Goal: Contribute content: Add original content to the website for others to see

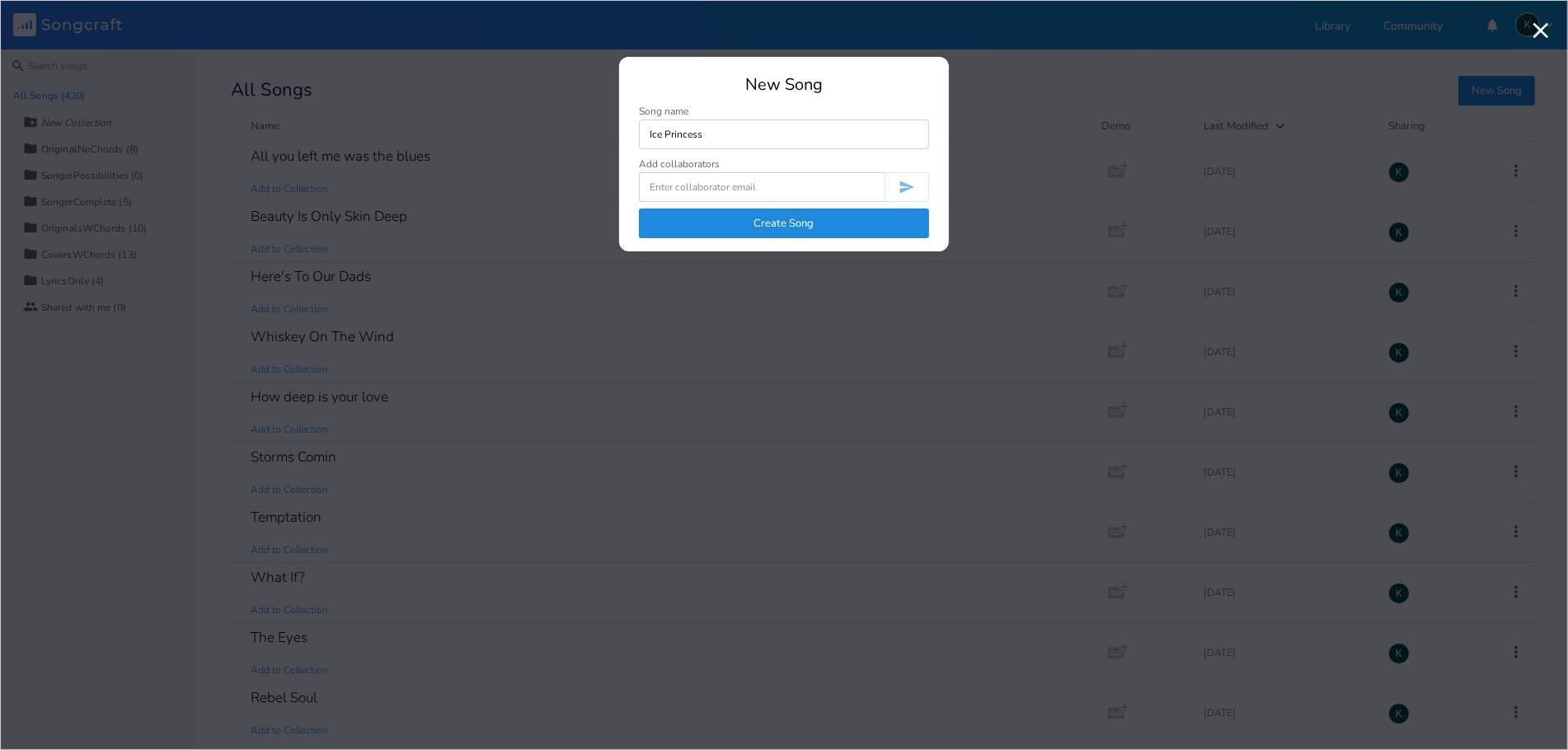
type input "Ice Princess"
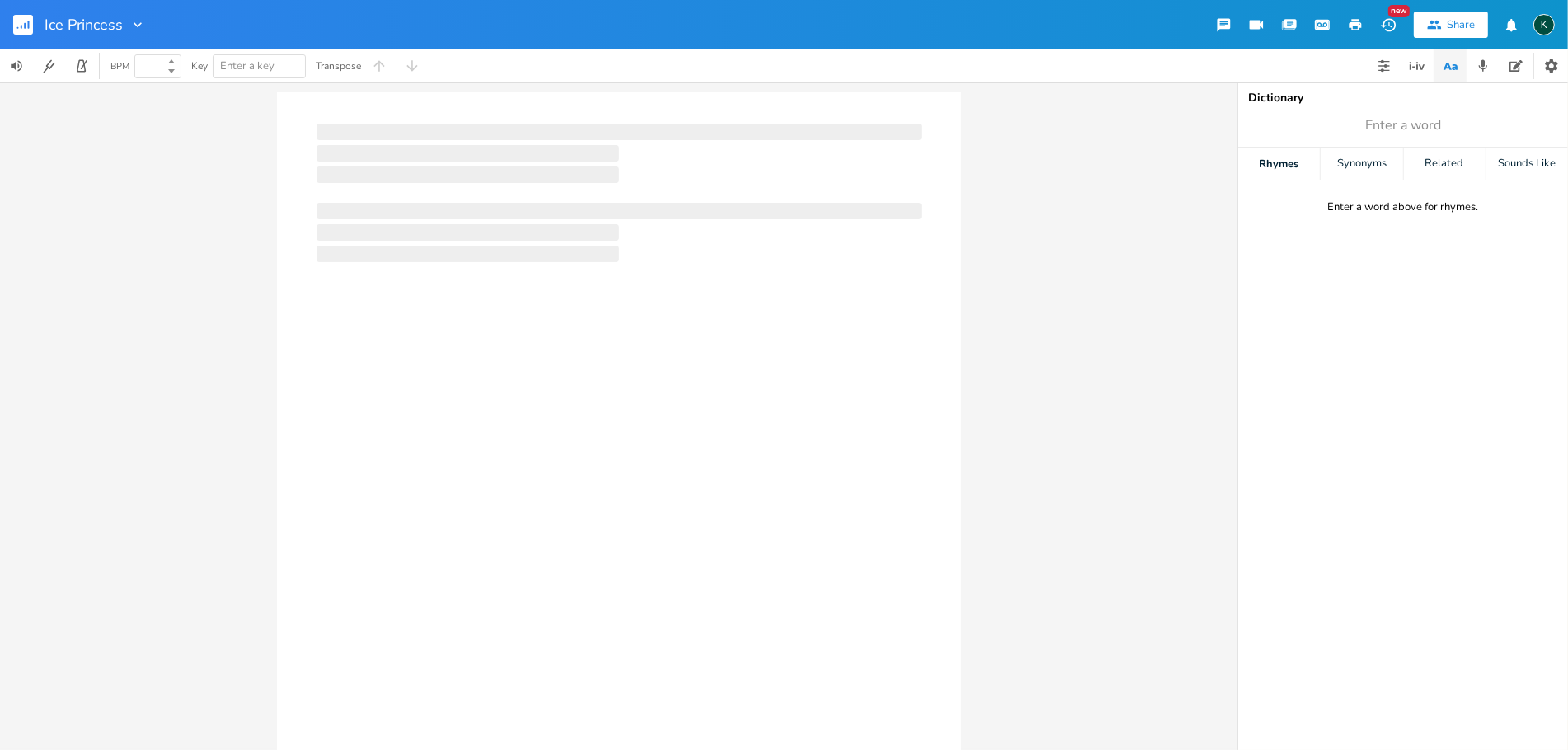
type input "100"
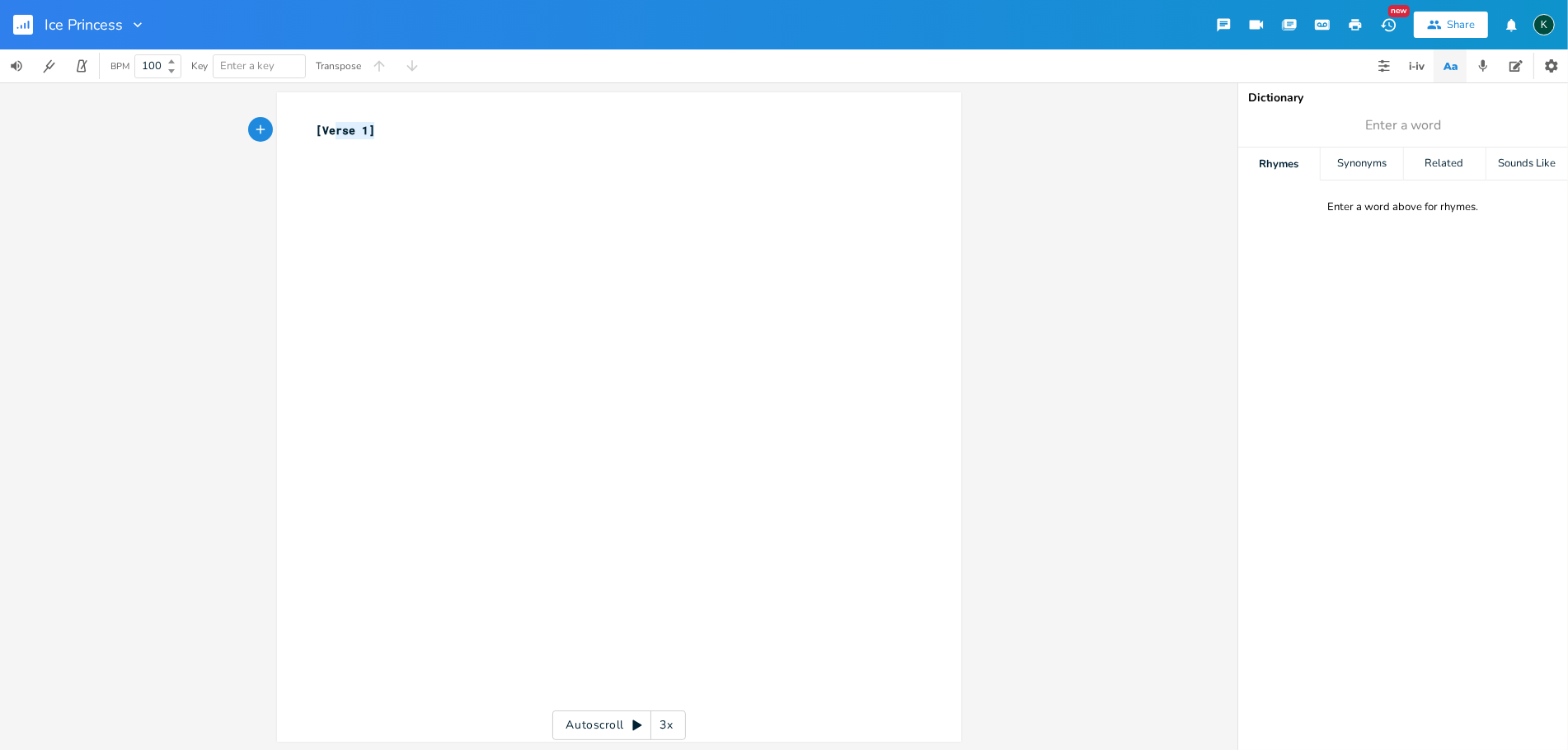
type textarea "[Verse 1]"
drag, startPoint x: 380, startPoint y: 132, endPoint x: 248, endPoint y: 117, distance: 132.8
click at [250, 119] on div "[Verse 1] x [Verse 1] ​ Autoscroll 3x" at bounding box center [619, 417] width 1238 height 668
click at [366, 141] on pre "​" at bounding box center [610, 148] width 595 height 17
type textarea "[Verse 1]"
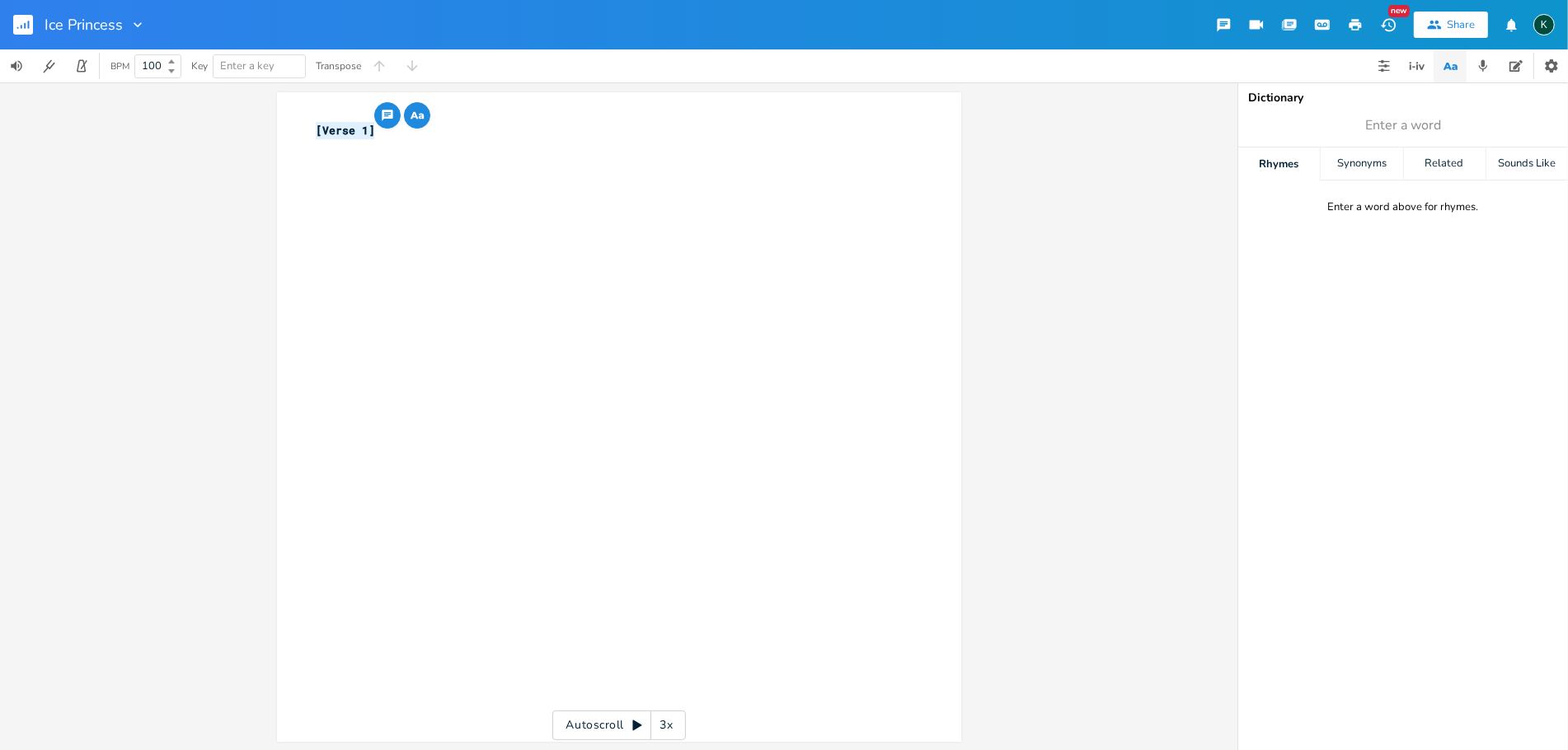
drag, startPoint x: 382, startPoint y: 129, endPoint x: 215, endPoint y: 112, distance: 167.9
click at [215, 112] on div "[Verse 1] x [Verse 1] ​ Autoscroll 3x" at bounding box center [619, 417] width 1238 height 668
type textarea "[Verse 1]"
drag, startPoint x: 382, startPoint y: 135, endPoint x: 281, endPoint y: 116, distance: 102.8
click at [281, 116] on div "[Verse 1] x [Verse 1] ​" at bounding box center [619, 417] width 684 height 650
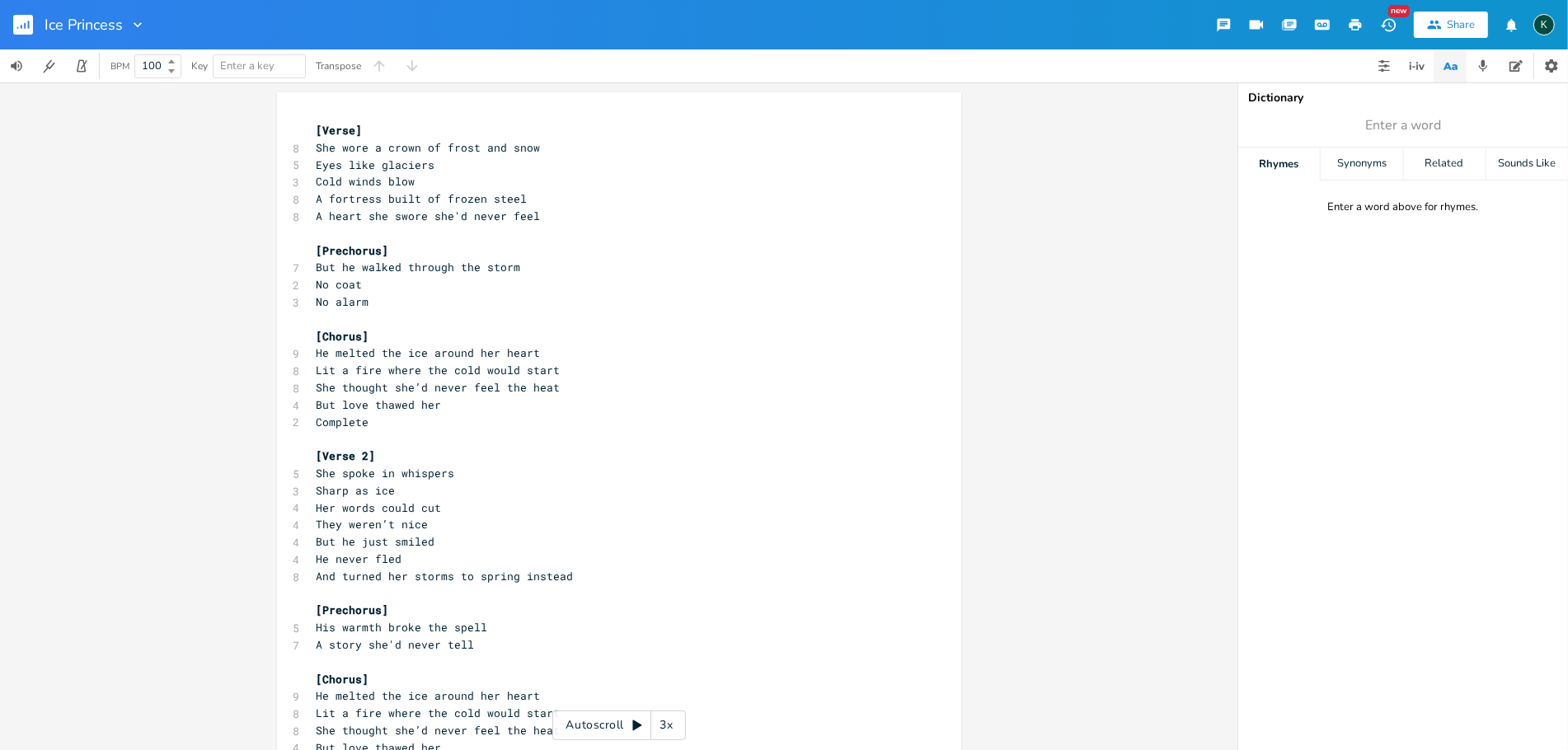
scroll to position [63, 0]
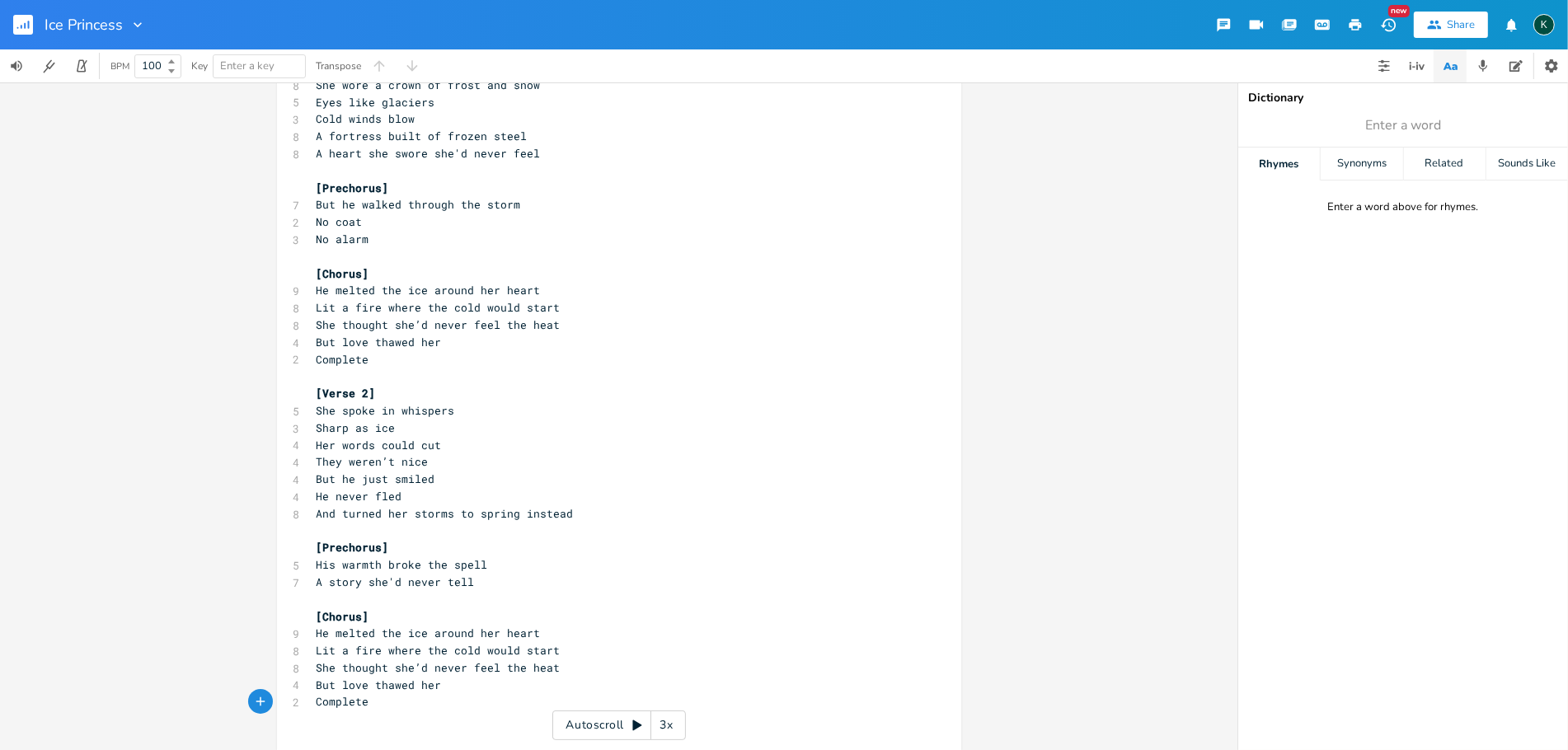
click at [317, 356] on span "Complete" at bounding box center [343, 359] width 53 height 14
type textarea "And made her d"
type textarea "c"
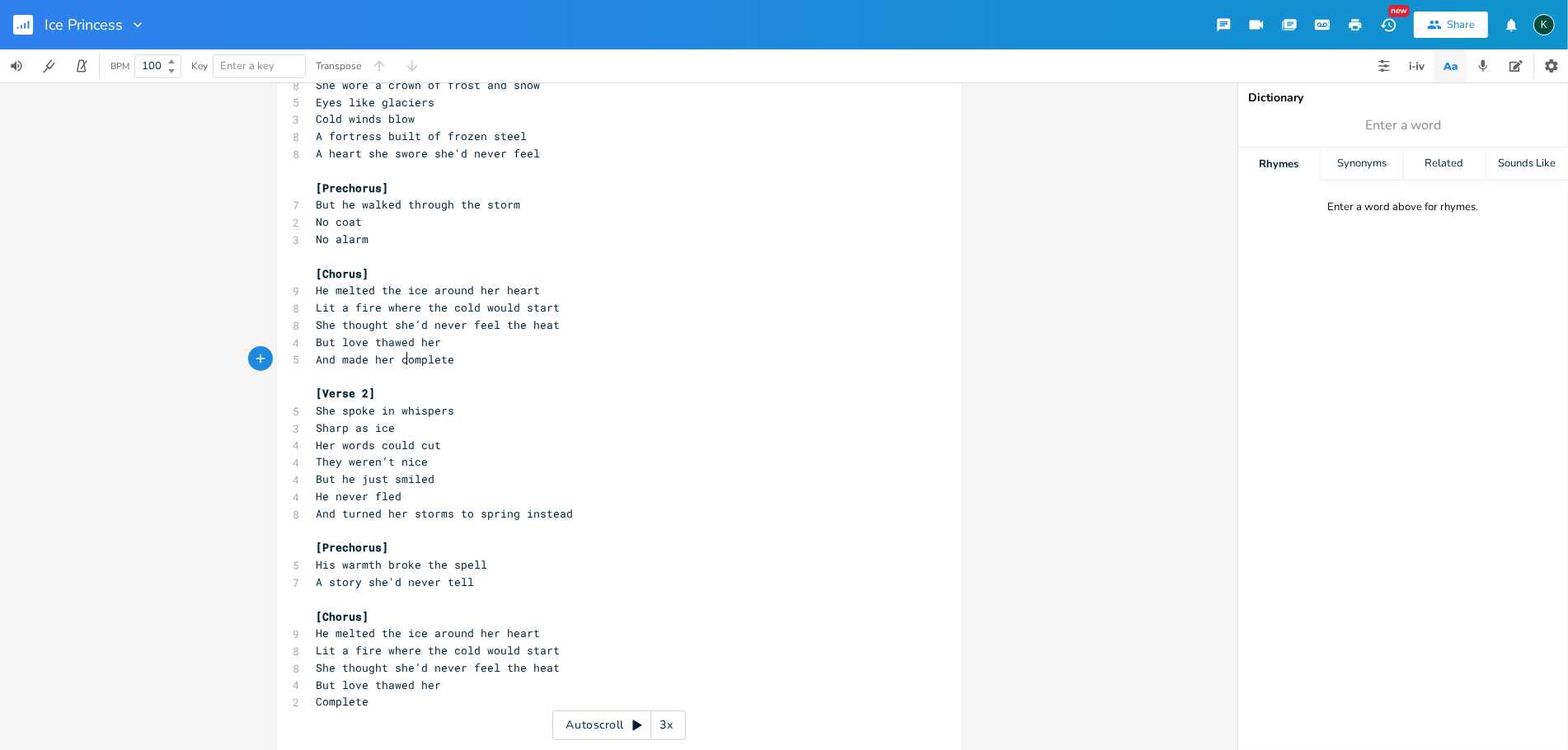
click at [547, 516] on span "And turned her storms to spring instead" at bounding box center [445, 513] width 257 height 14
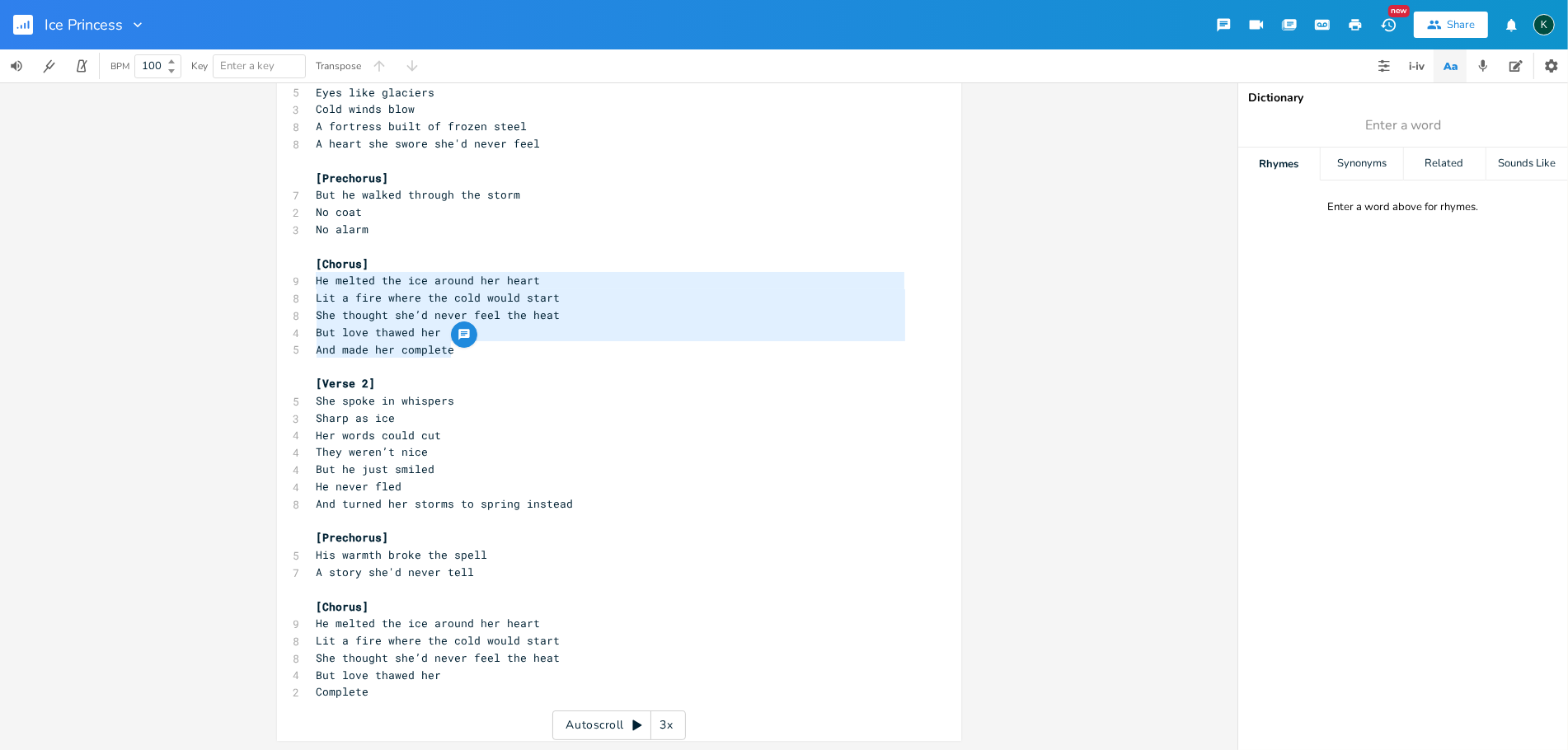
type textarea "[Chorus] He melted the ice around her heart Lit a fire where the cold would sta…"
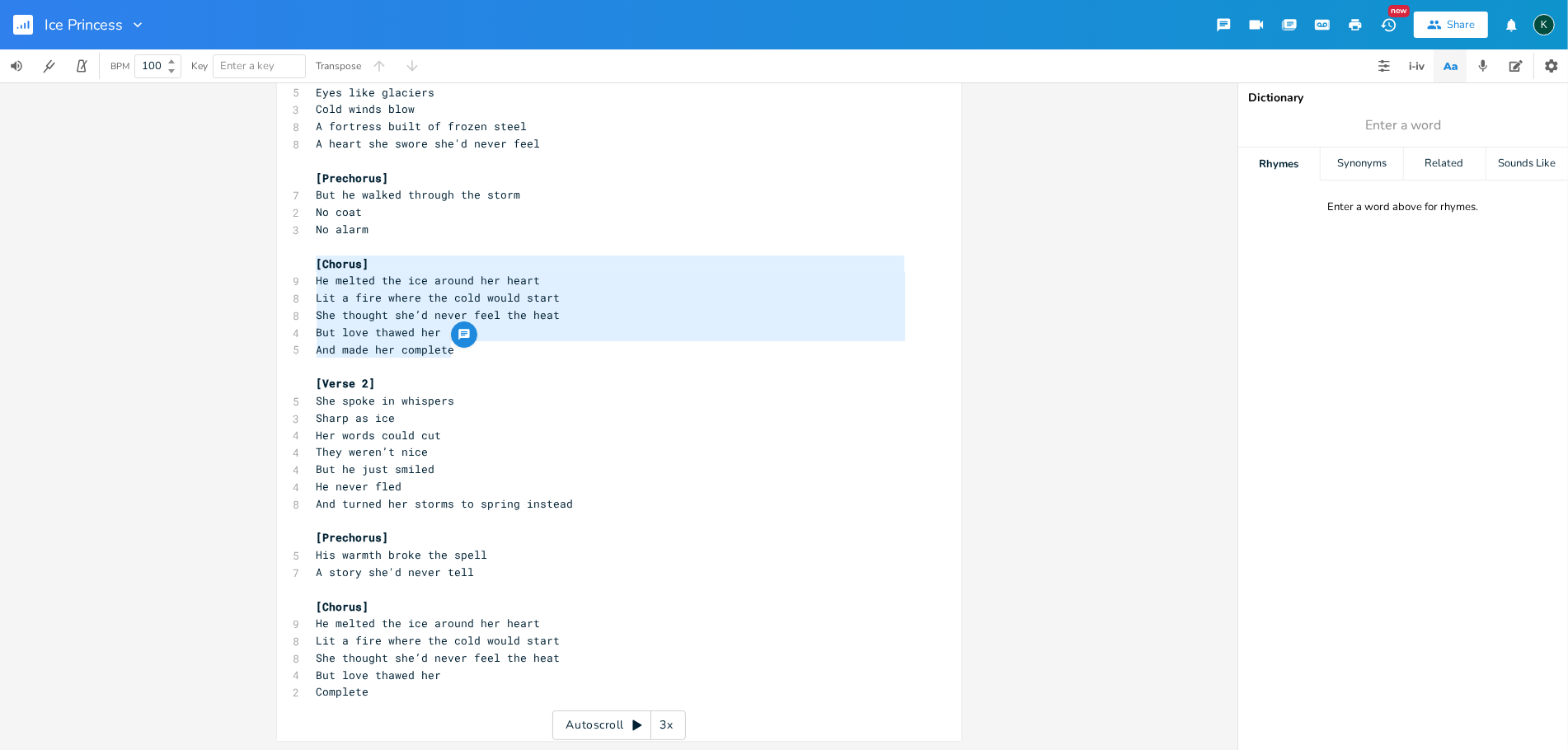
drag, startPoint x: 462, startPoint y: 349, endPoint x: 268, endPoint y: 262, distance: 212.6
click at [268, 262] on div "[Chorus] He melted the ice around her heart Lit a fire where the cold would sta…" at bounding box center [619, 417] width 1238 height 668
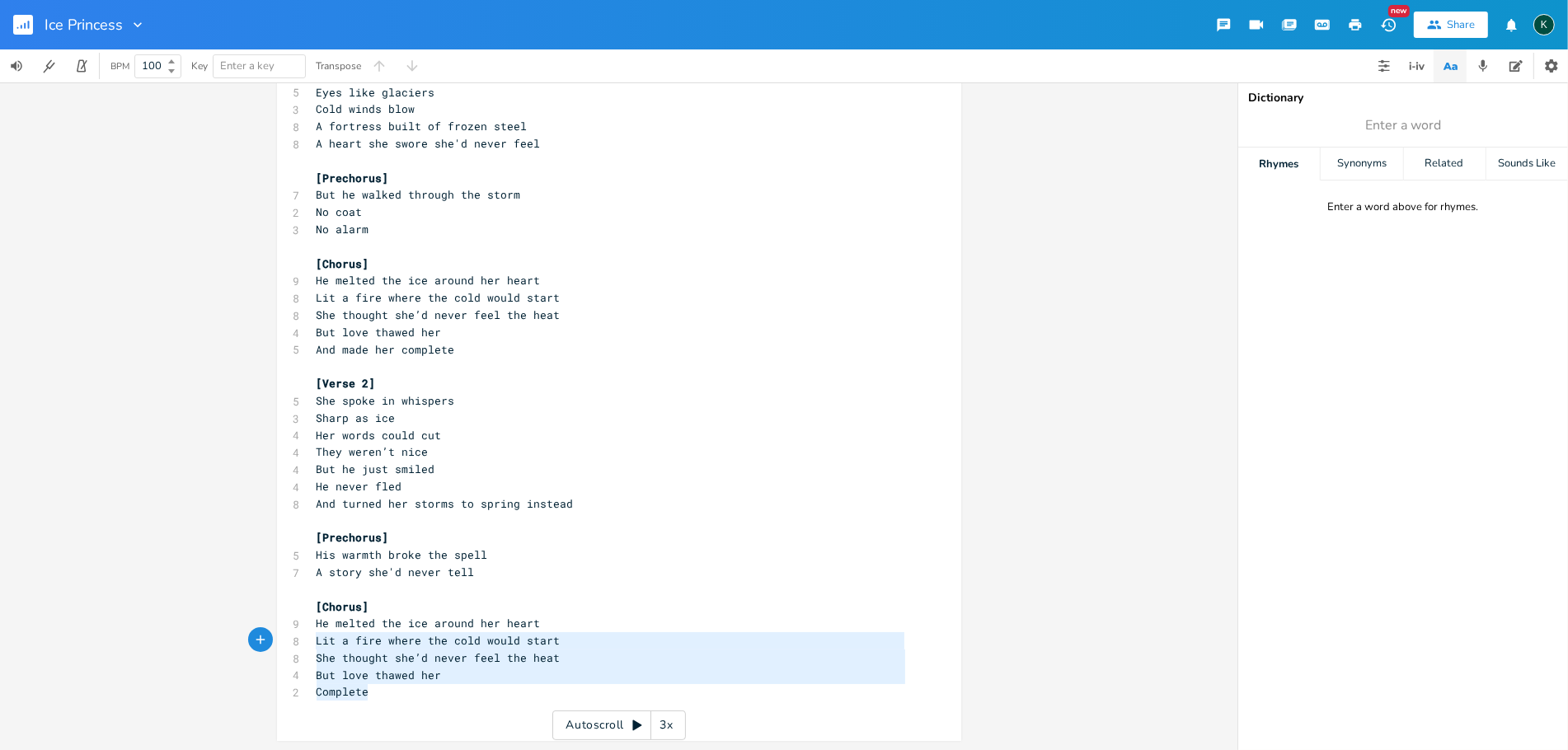
type textarea "He melted the ice around her heart Lit a fire where the cold would start She th…"
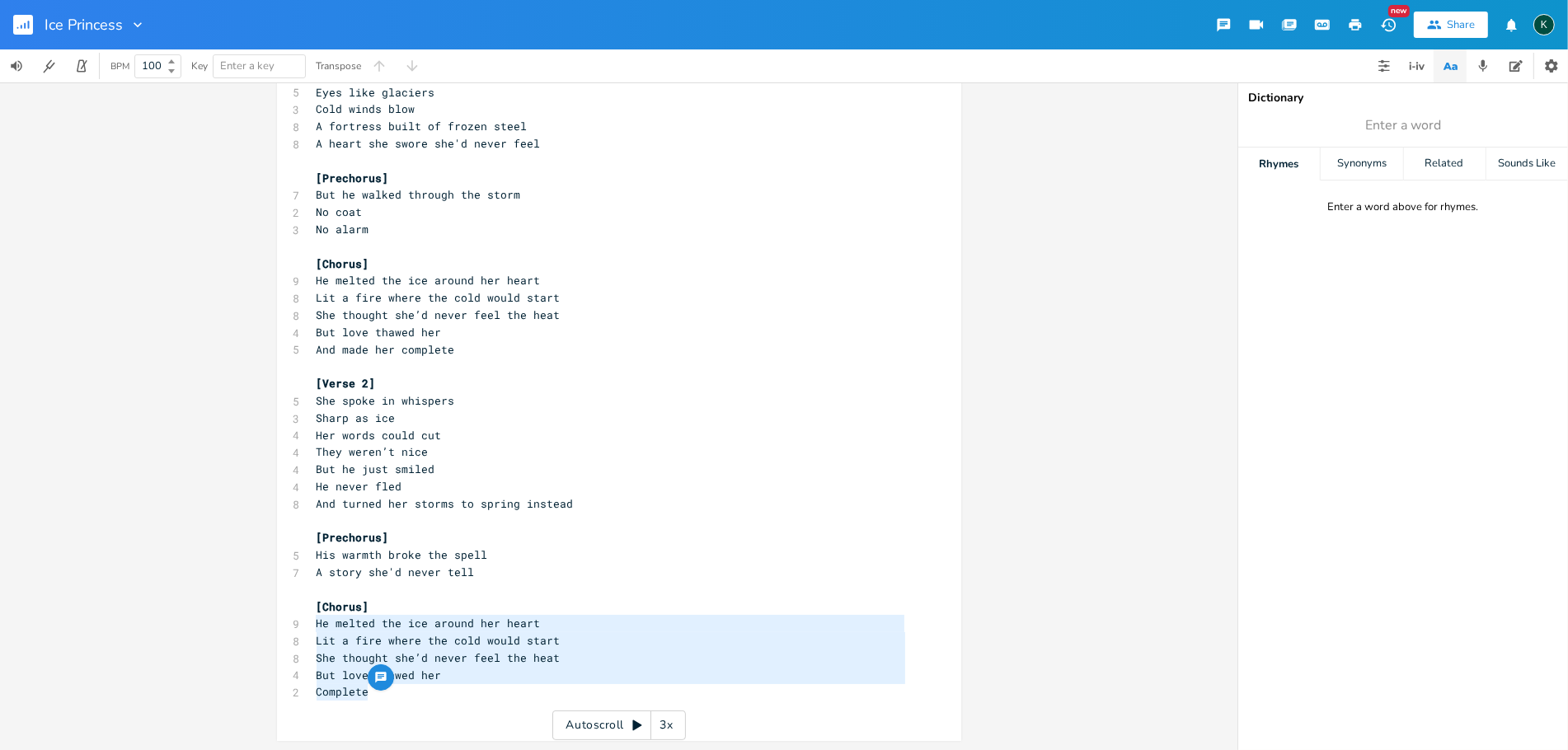
drag, startPoint x: 367, startPoint y: 698, endPoint x: 269, endPoint y: 617, distance: 127.1
click at [269, 617] on div "He melted the ice around her heart Lit a fire where the cold would start She th…" at bounding box center [619, 417] width 1238 height 668
paste textarea
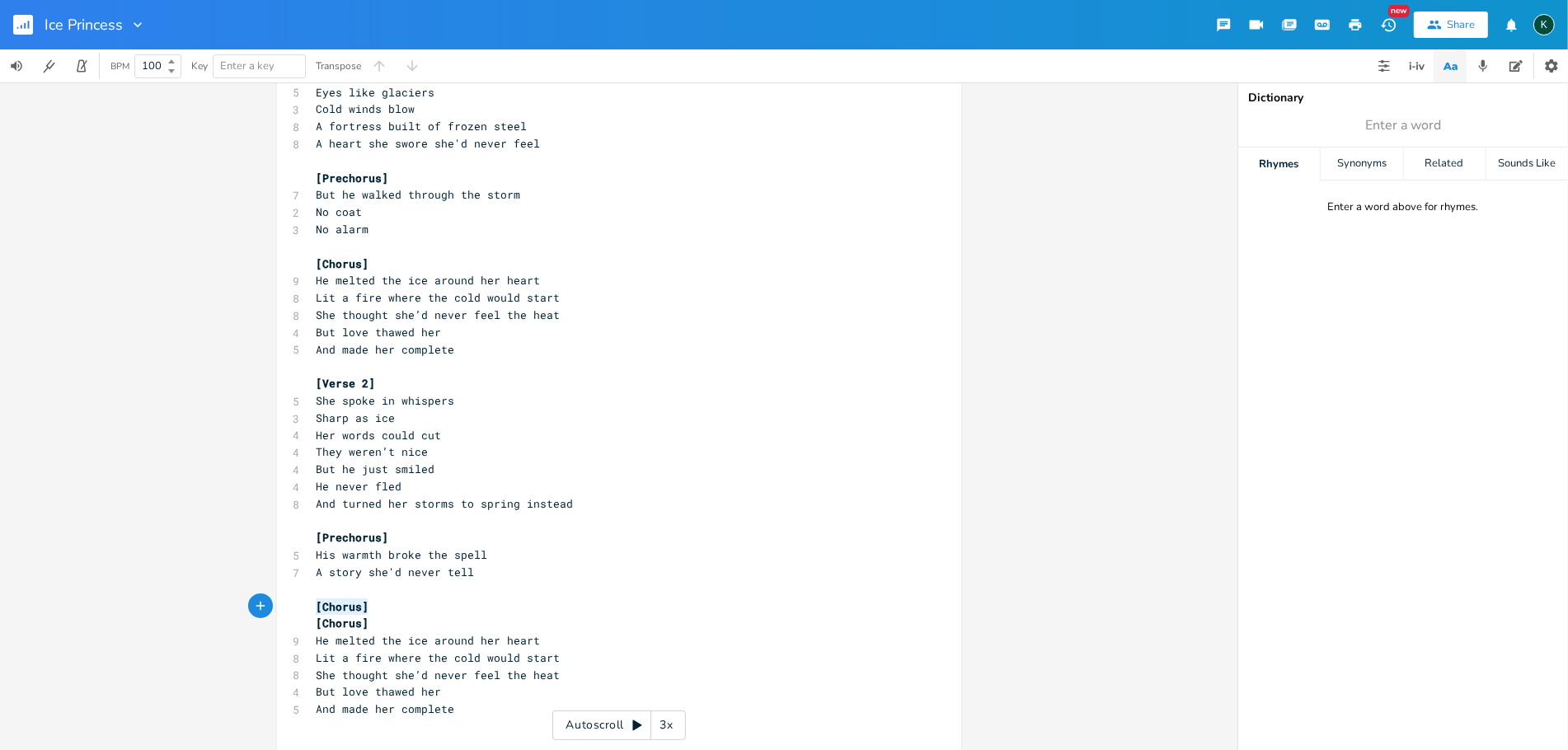
type textarea "[Chorus]"
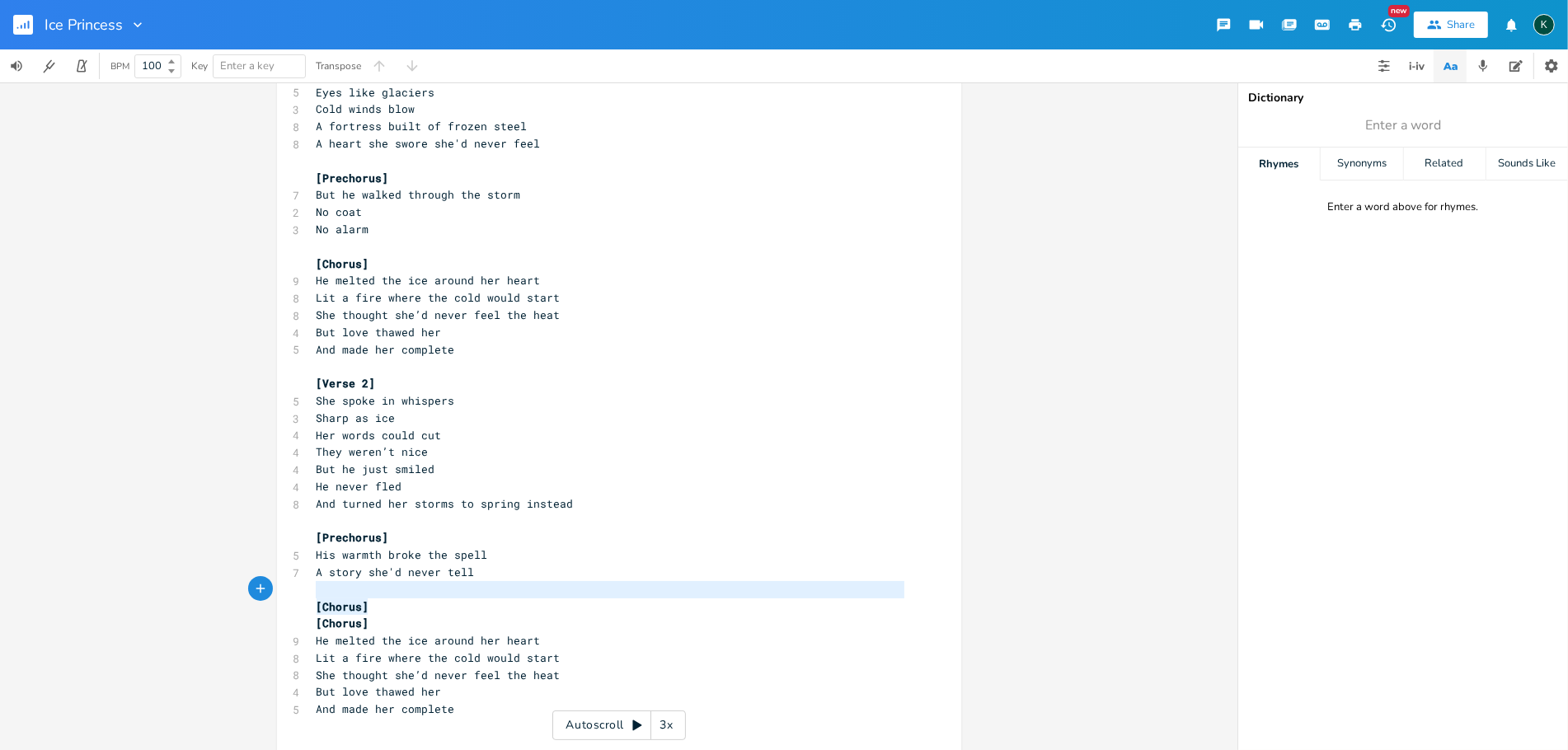
drag, startPoint x: 369, startPoint y: 607, endPoint x: 269, endPoint y: 596, distance: 100.6
click at [256, 596] on div "[Chorus] x [Verse] 8 She wore a crown of frost and snow 5 Eyes like glaciers 3 …" at bounding box center [619, 417] width 1238 height 668
